Goal: Task Accomplishment & Management: Use online tool/utility

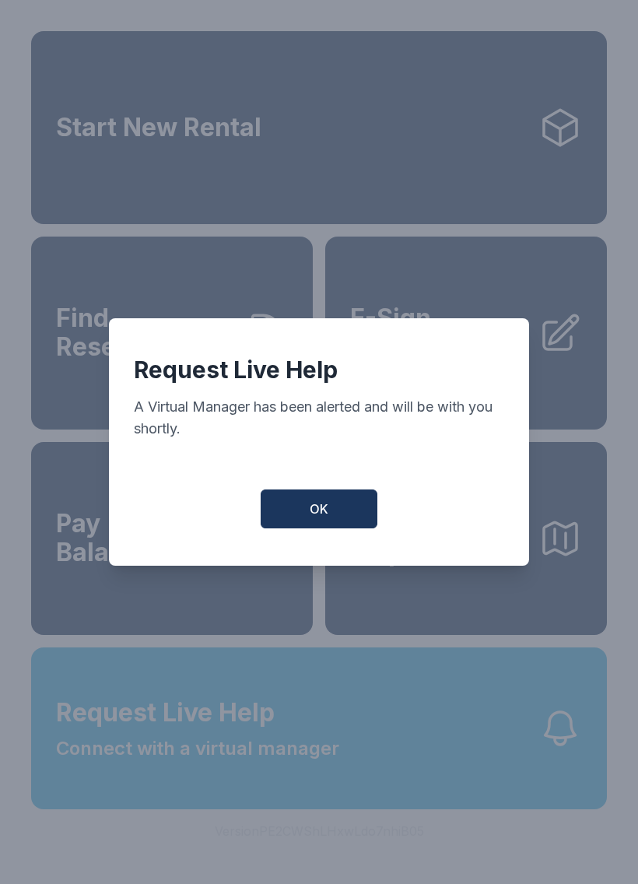
click at [321, 506] on button "OK" at bounding box center [319, 509] width 117 height 39
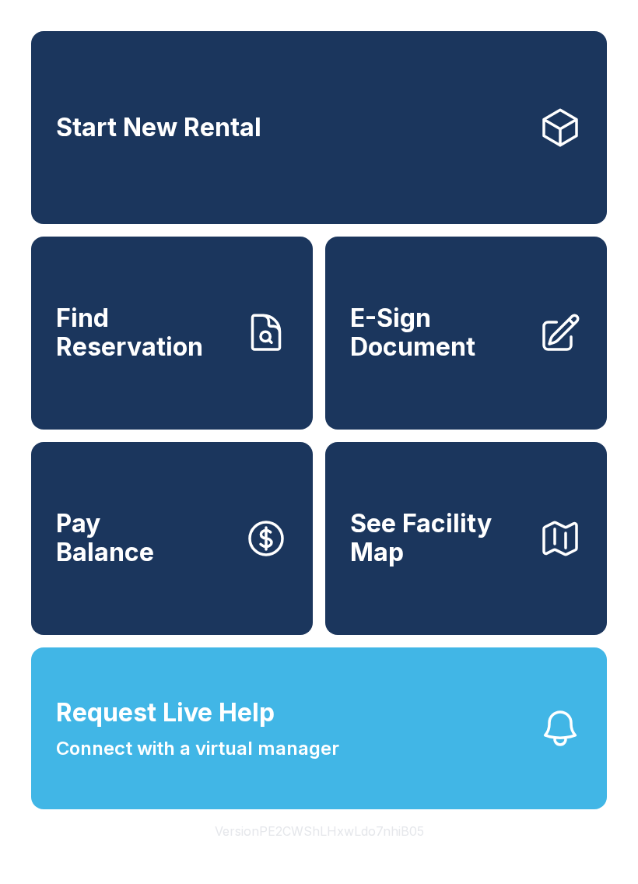
click at [485, 349] on span "E-Sign Document" at bounding box center [438, 332] width 176 height 57
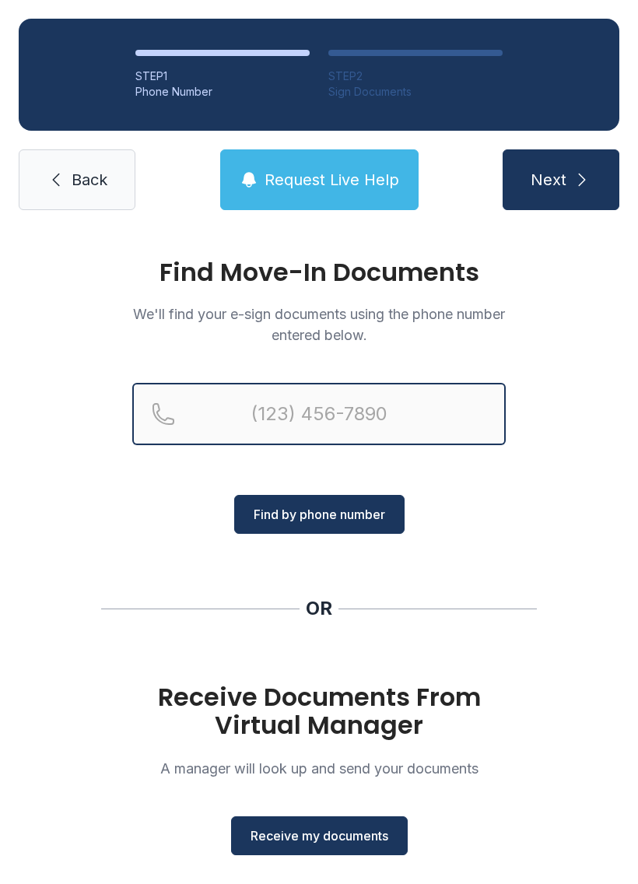
click at [371, 408] on input "Reservation phone number" at bounding box center [319, 414] width 374 height 62
type input "[PHONE_NUMBER]"
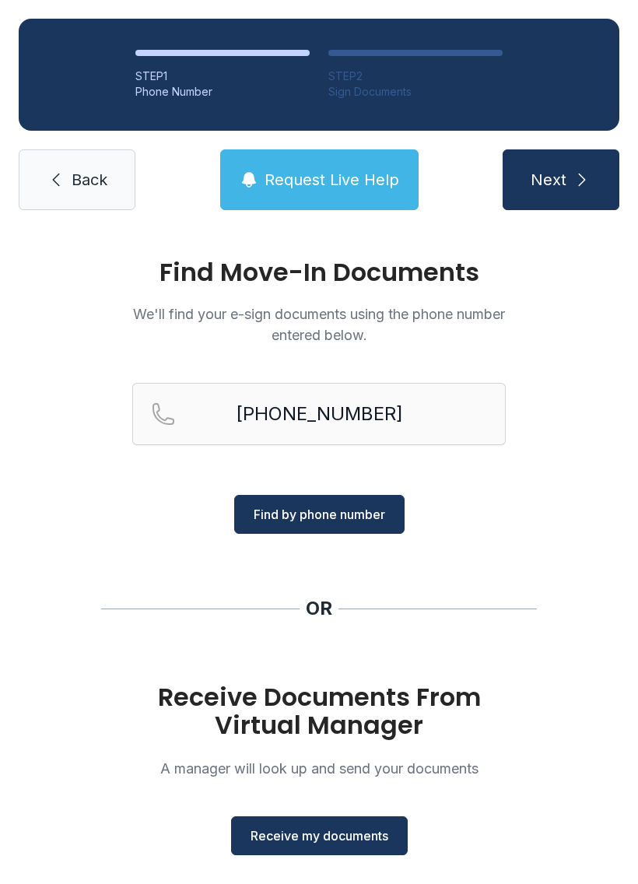
click at [363, 519] on span "Find by phone number" at bounding box center [320, 514] width 132 height 19
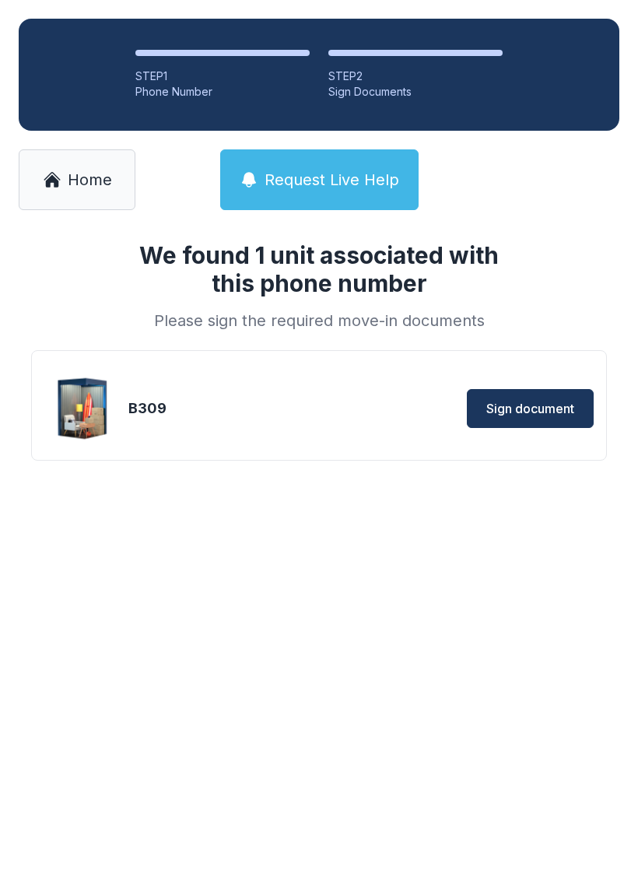
click at [540, 405] on span "Sign document" at bounding box center [531, 408] width 88 height 19
click at [78, 177] on span "Home" at bounding box center [90, 180] width 44 height 22
